Goal: Information Seeking & Learning: Learn about a topic

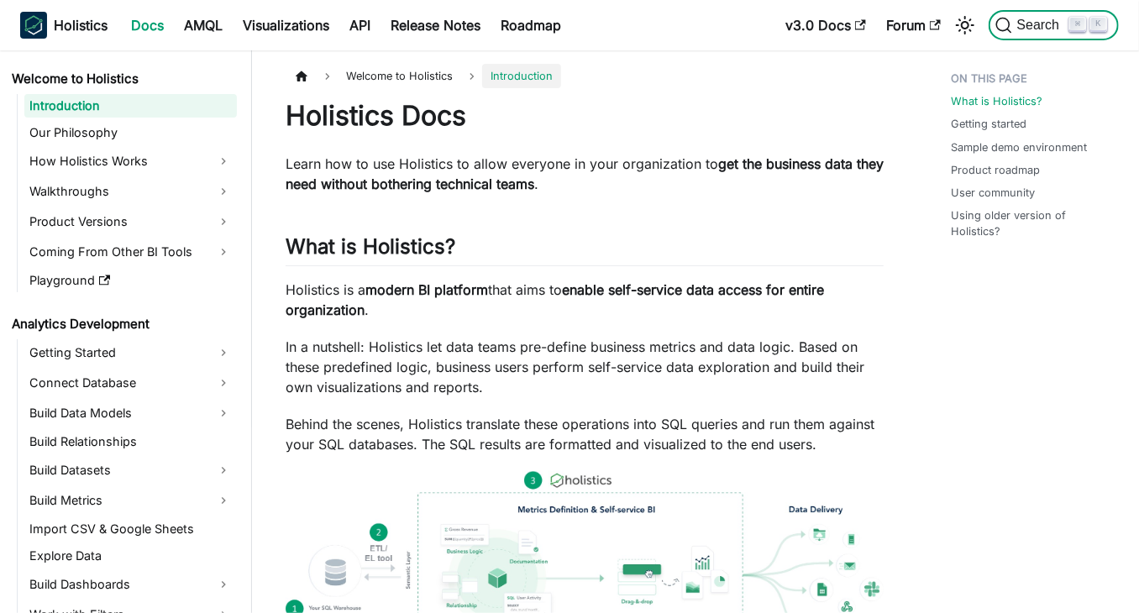
click at [1035, 20] on span "Search" at bounding box center [1041, 25] width 58 height 15
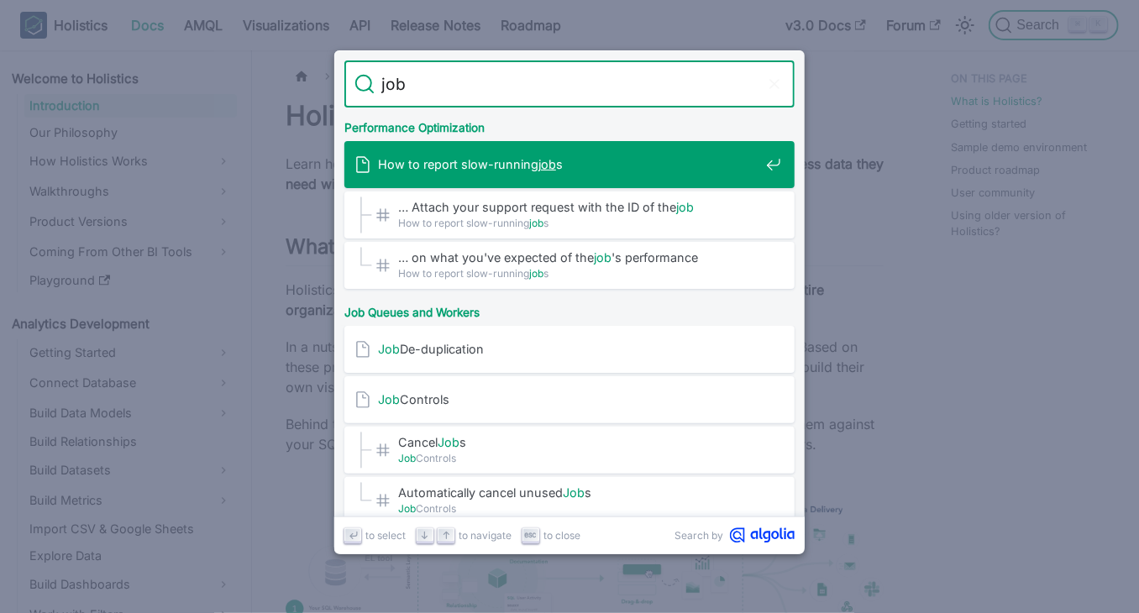
type input "job q"
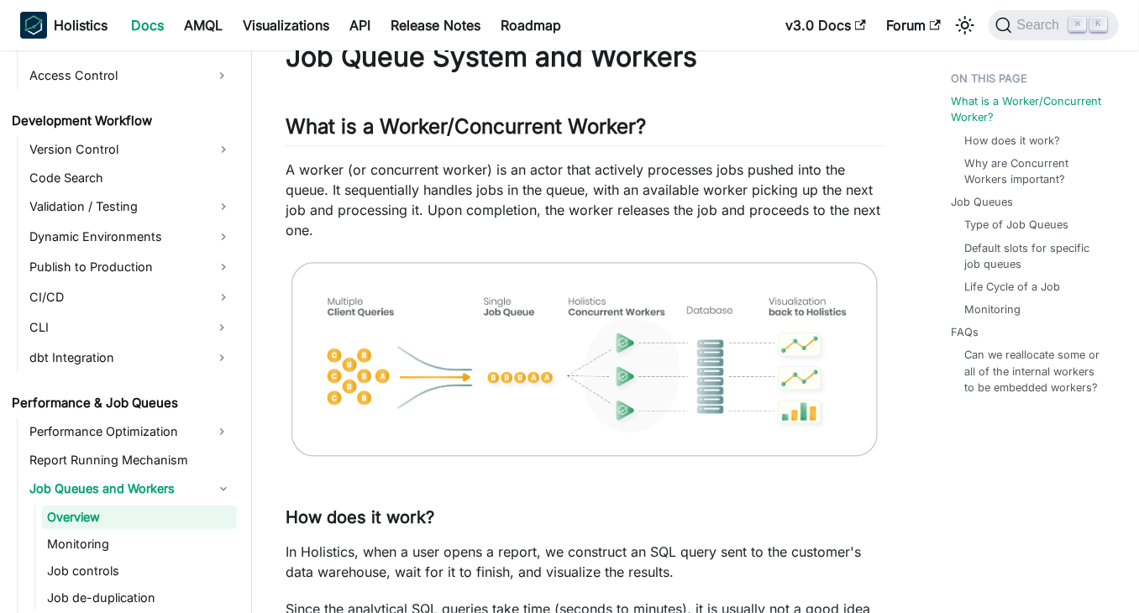
scroll to position [67, 0]
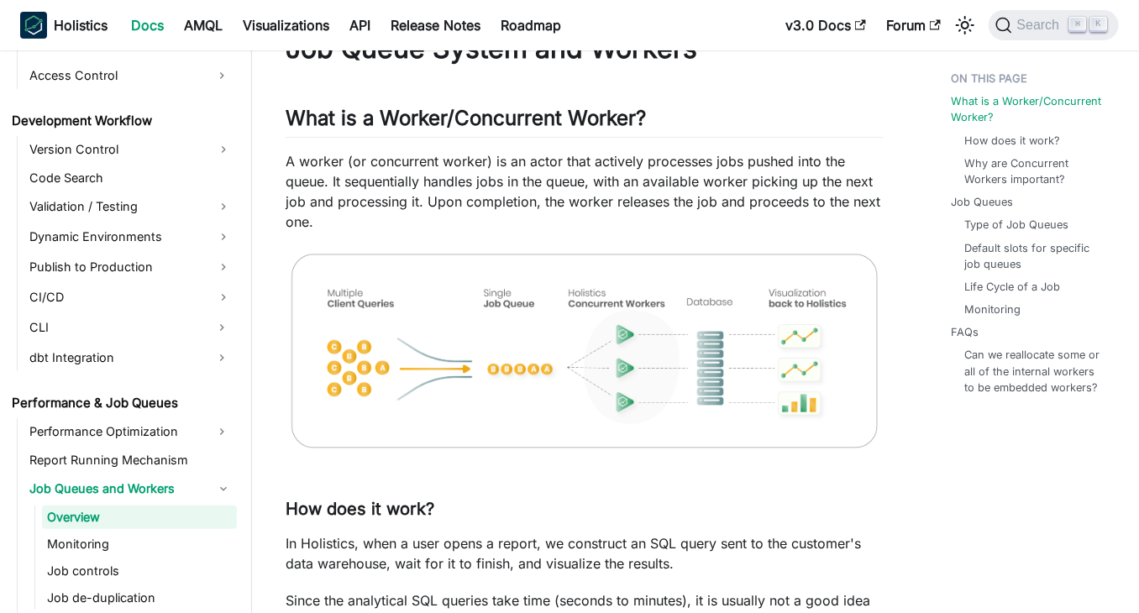
click at [623, 348] on img at bounding box center [585, 351] width 598 height 204
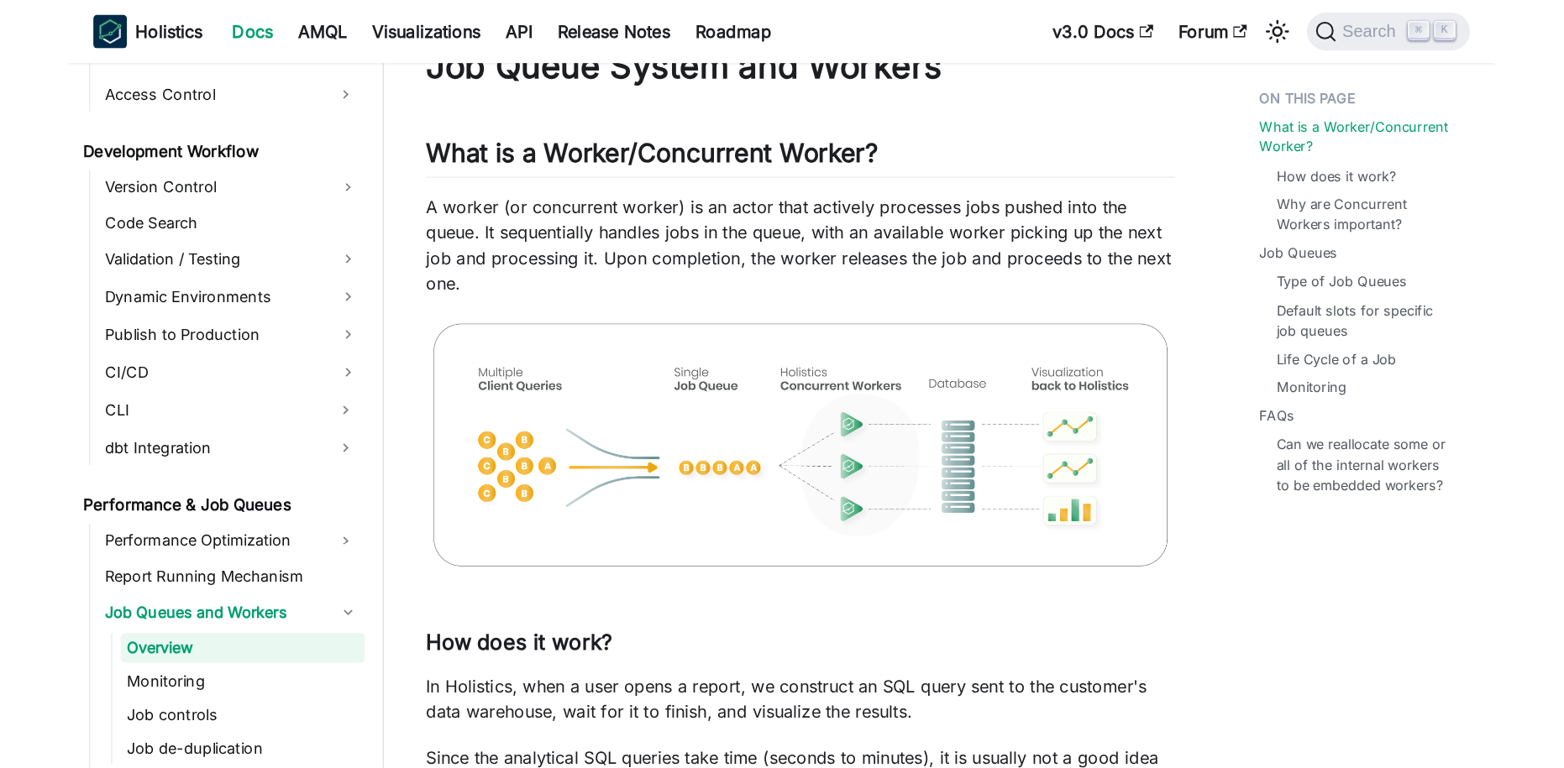
scroll to position [64, 0]
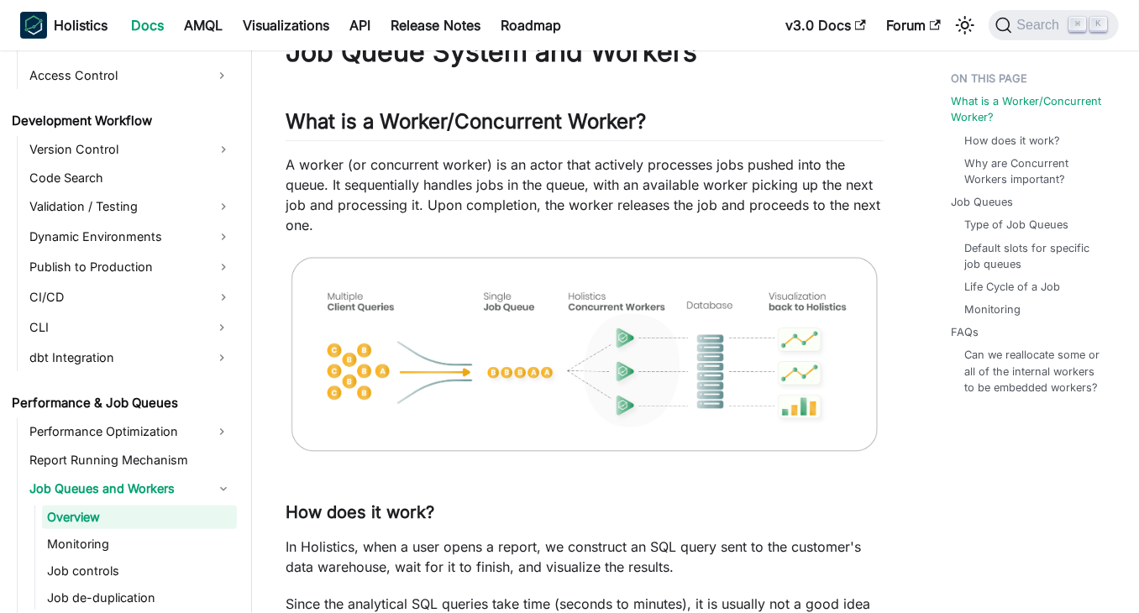
click at [643, 354] on img at bounding box center [585, 354] width 598 height 204
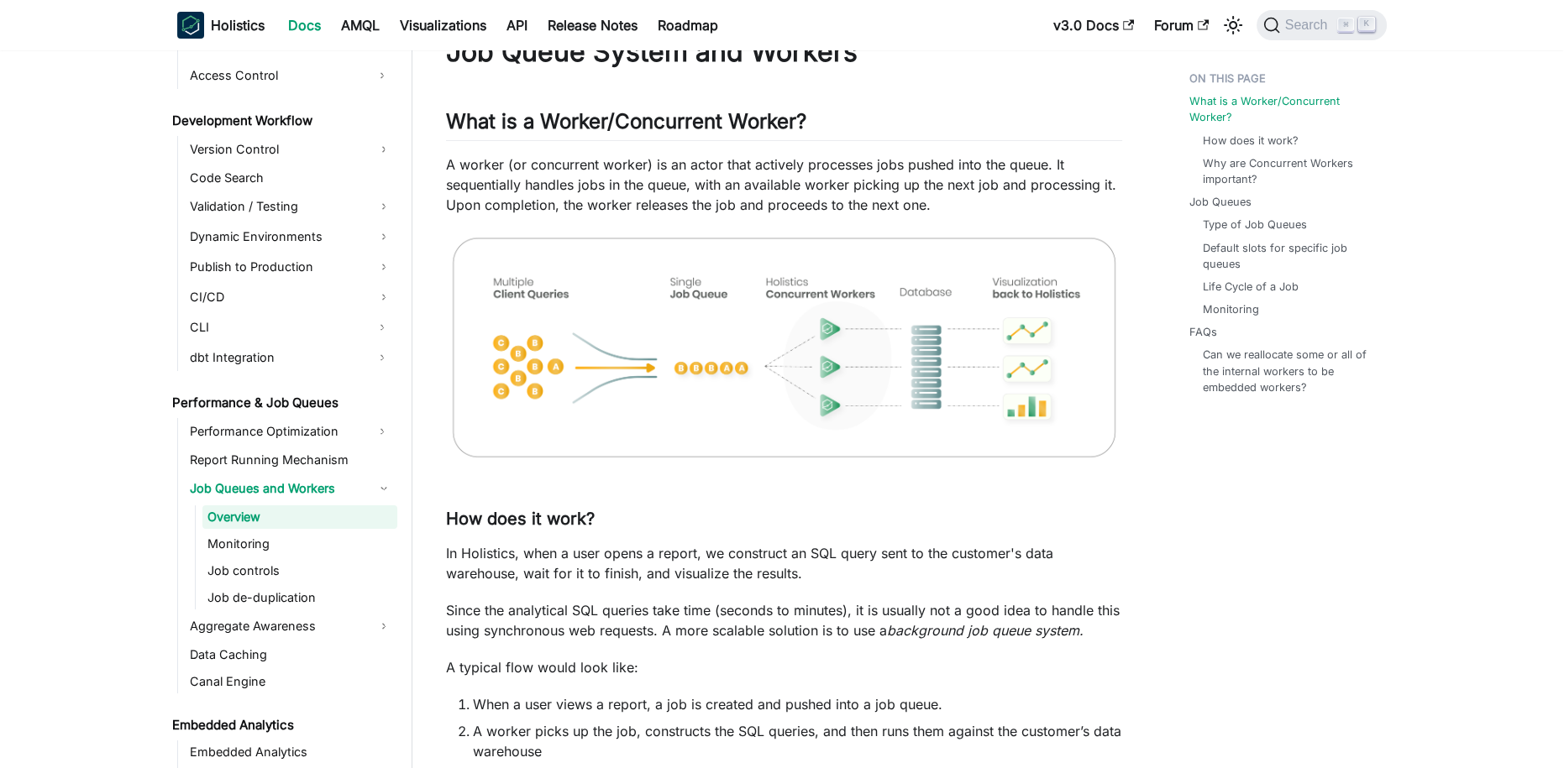
click at [743, 362] on img at bounding box center [784, 347] width 676 height 231
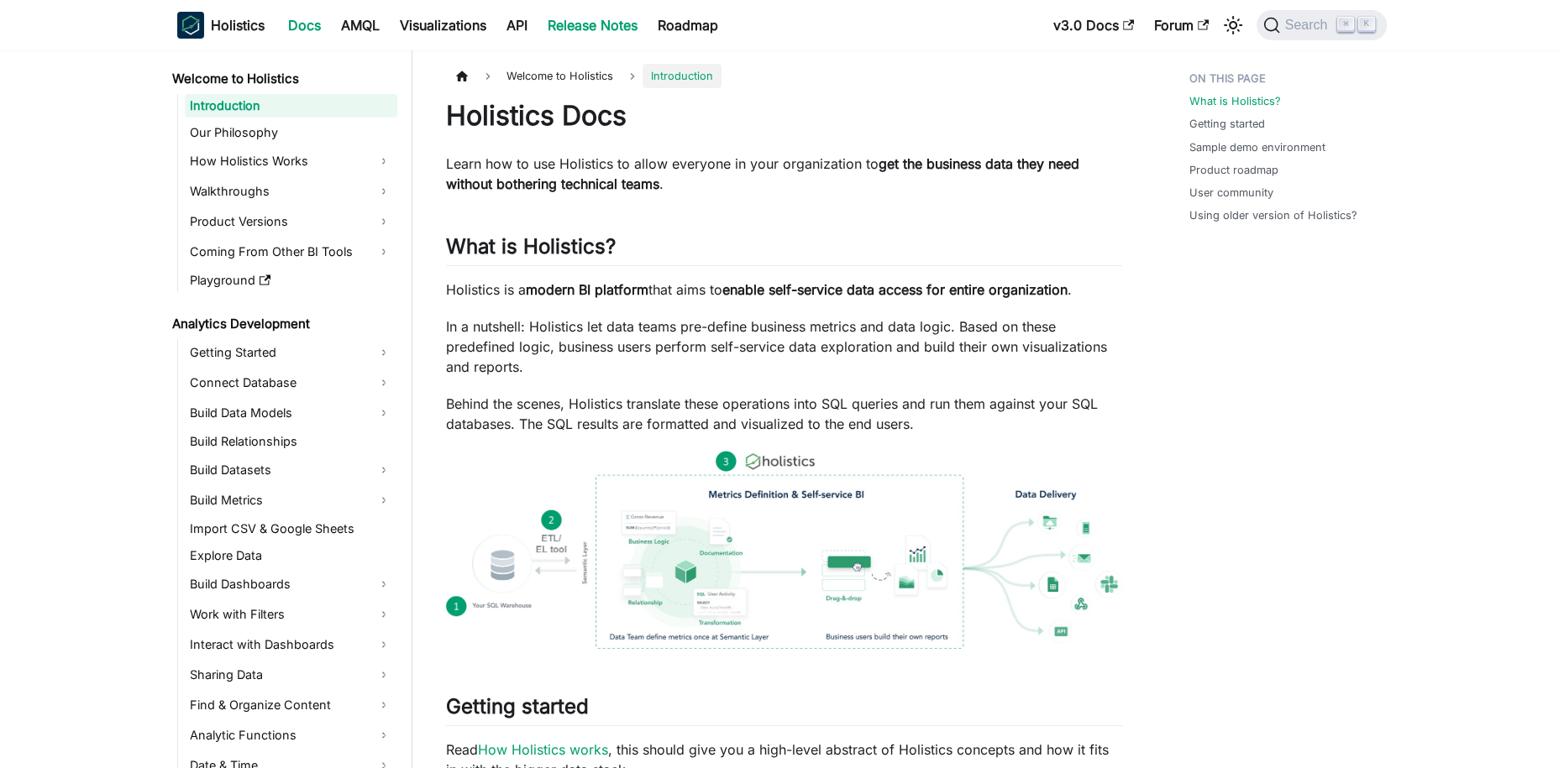
click at [585, 30] on link "Release Notes" at bounding box center [592, 25] width 110 height 27
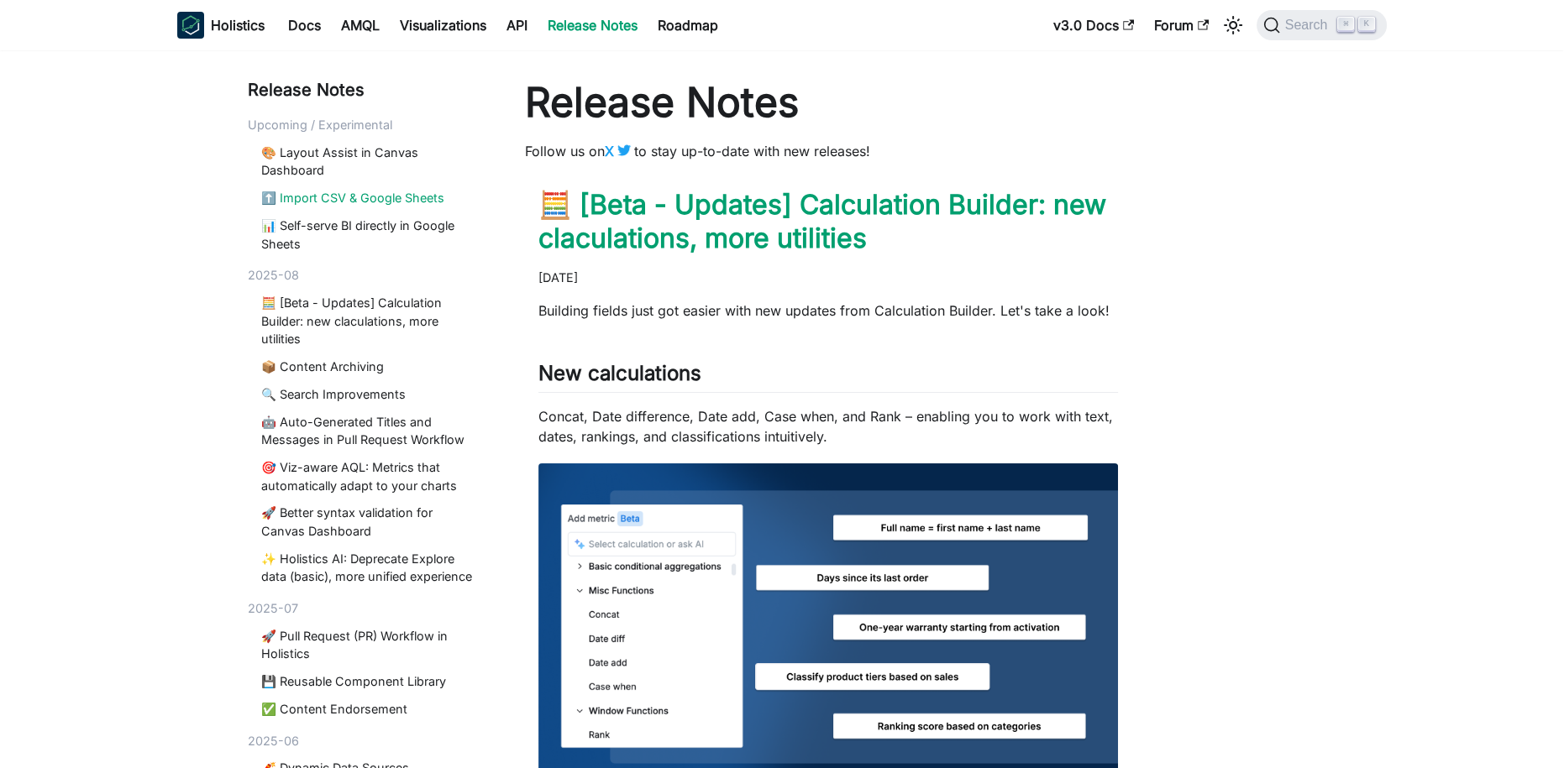
click at [344, 191] on link "⬆️ Import CSV & Google Sheets" at bounding box center [369, 198] width 217 height 18
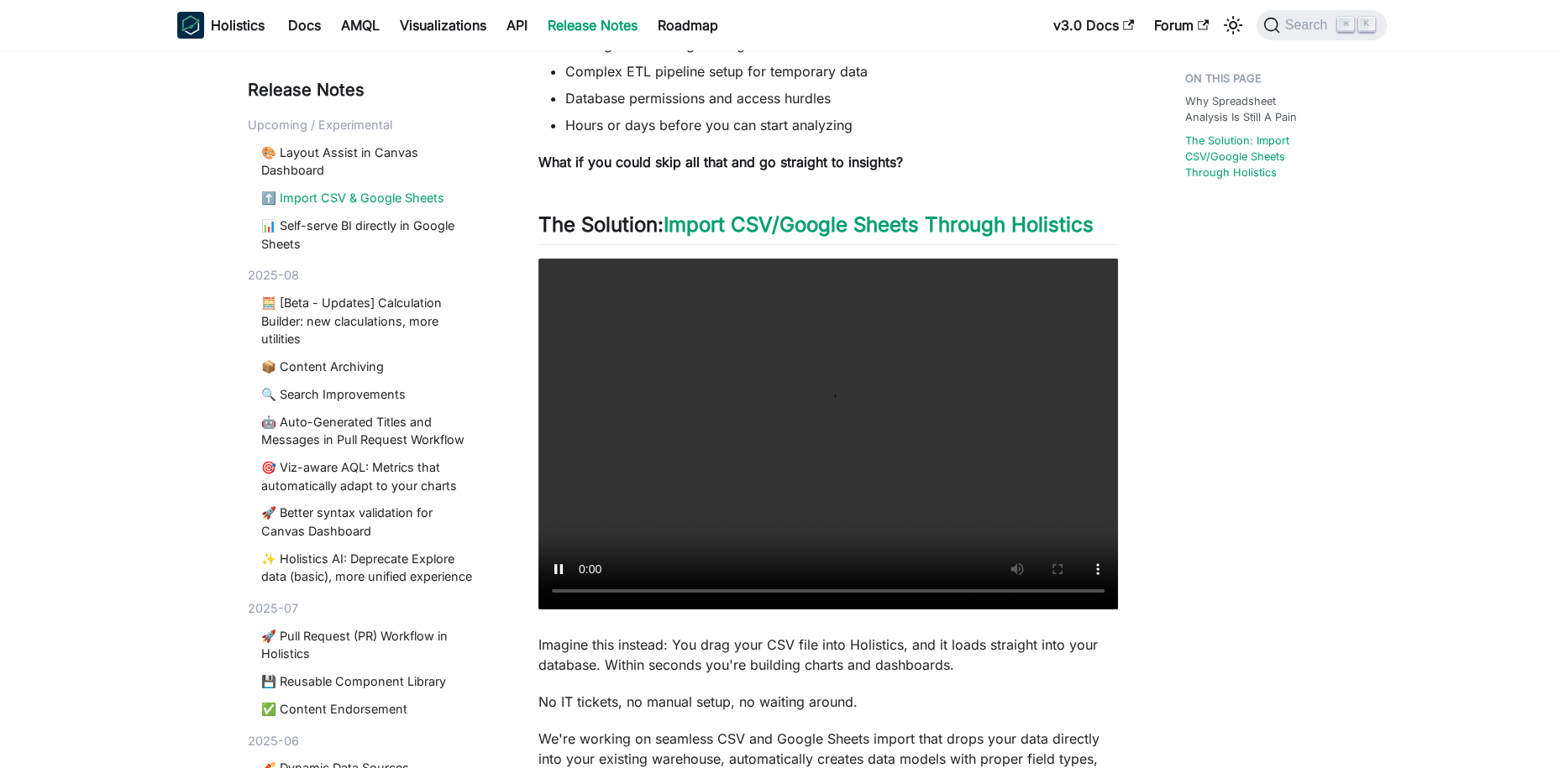
scroll to position [443, 0]
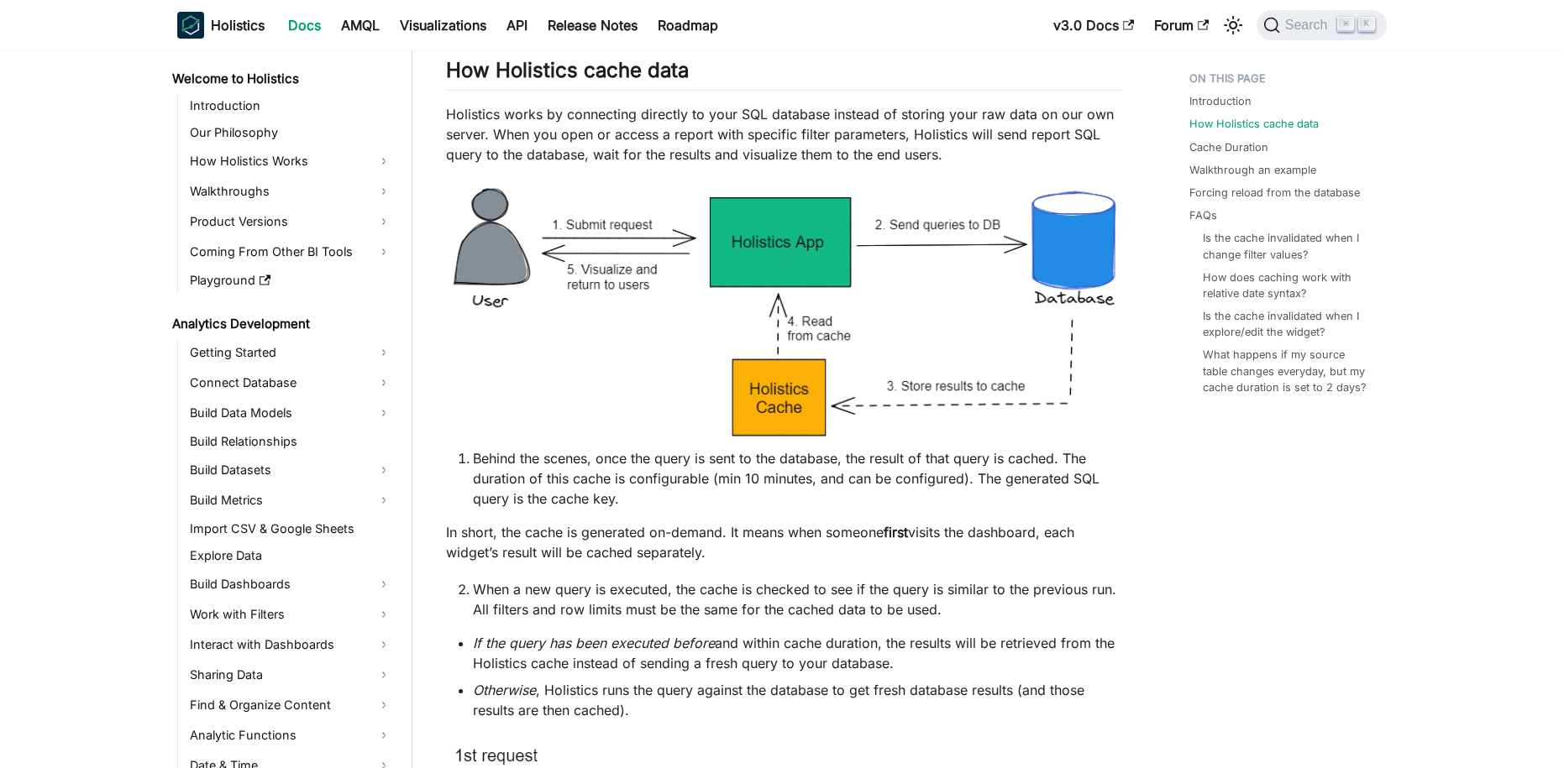
scroll to position [1050, 0]
